Goal: Transaction & Acquisition: Purchase product/service

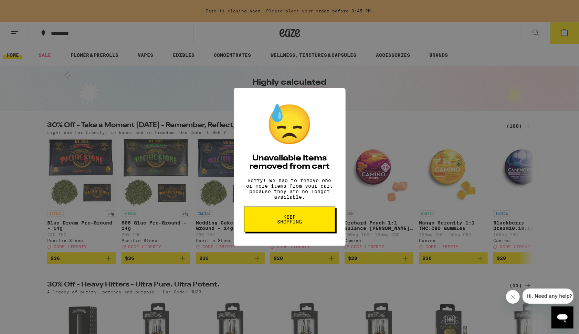
click at [332, 227] on button "Keep Shopping" at bounding box center [289, 219] width 91 height 25
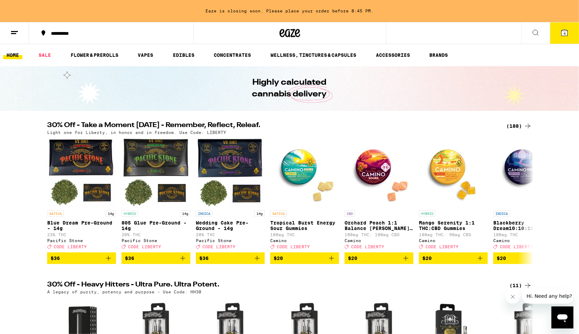
click at [533, 128] on div "30% Off - Take a Moment [DATE] - Remember, Reflect, Releaf. (188) Light one for…" at bounding box center [290, 128] width 496 height 13
click at [513, 124] on div "(188)" at bounding box center [518, 126] width 25 height 8
